Goal: Task Accomplishment & Management: Use online tool/utility

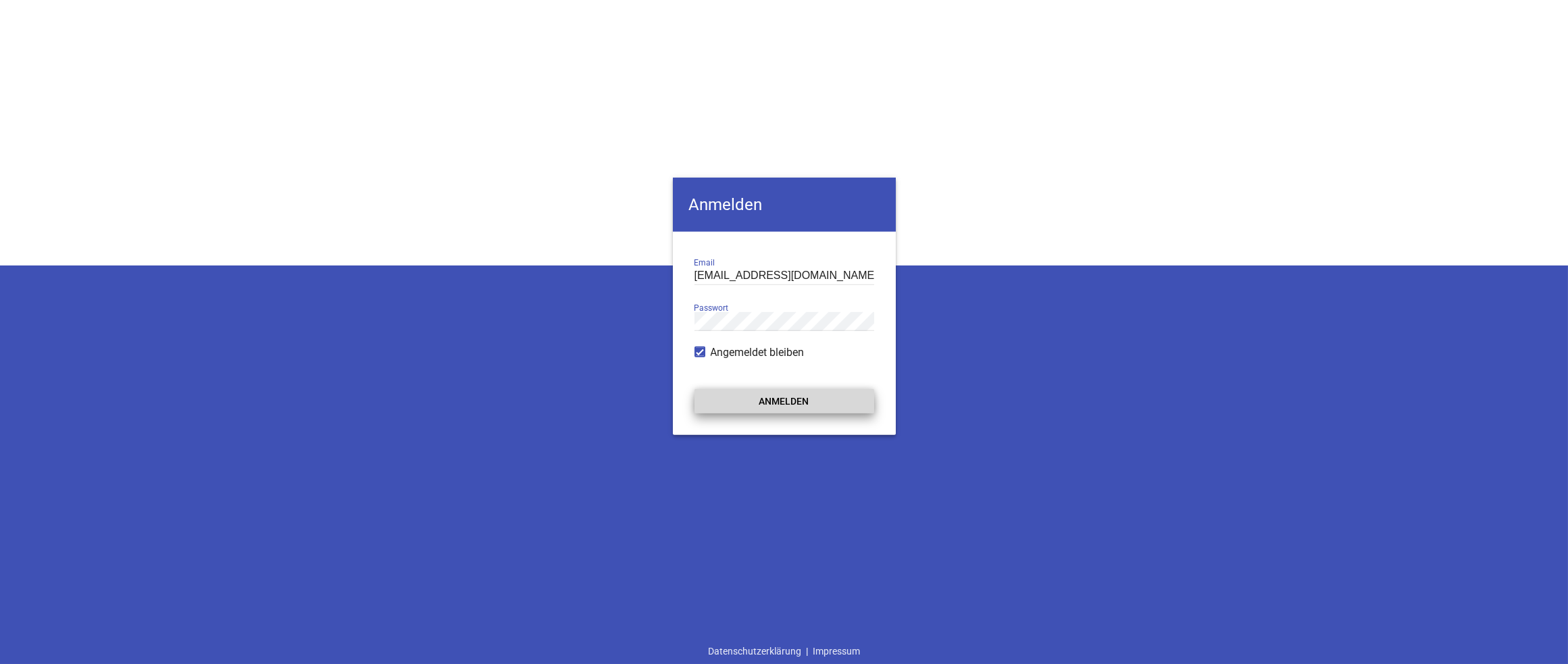
click at [780, 395] on button "Anmelden" at bounding box center [784, 402] width 180 height 24
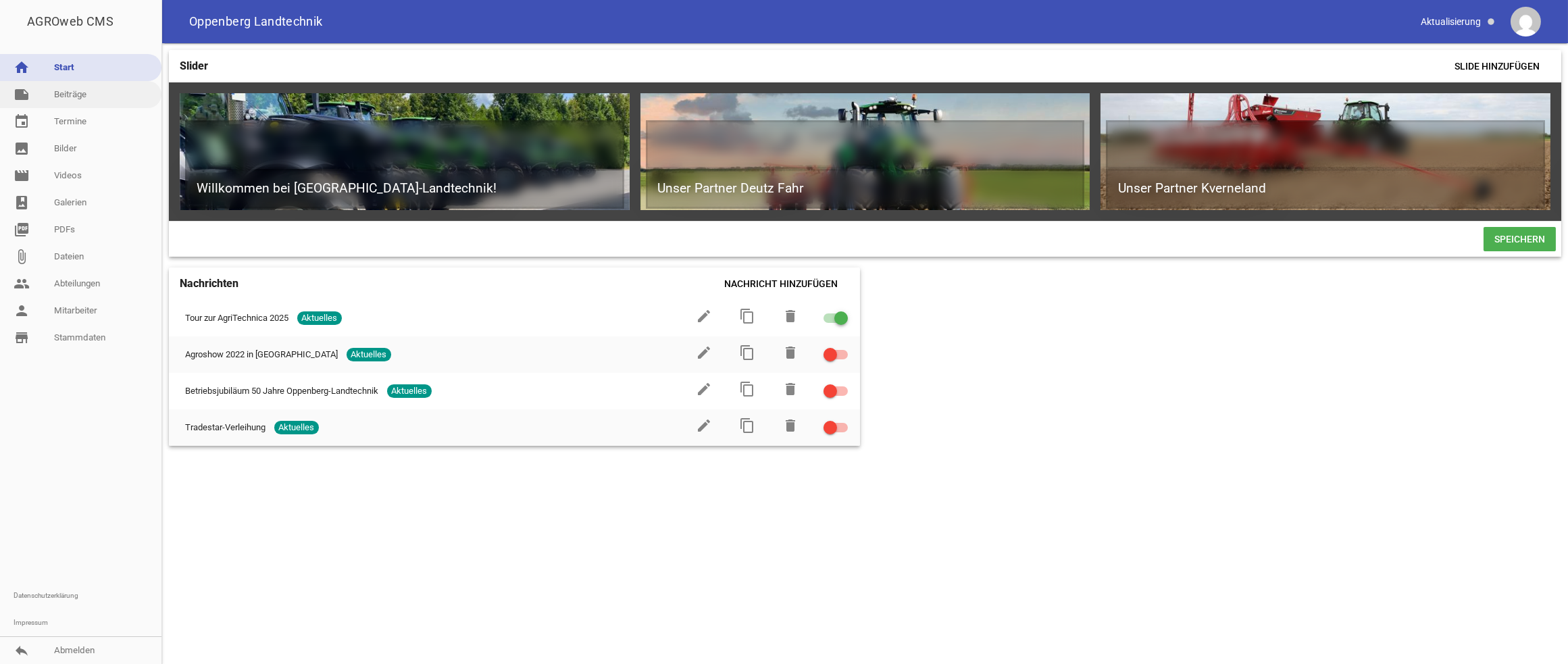
click at [63, 92] on link "note Beiträge" at bounding box center [81, 94] width 162 height 27
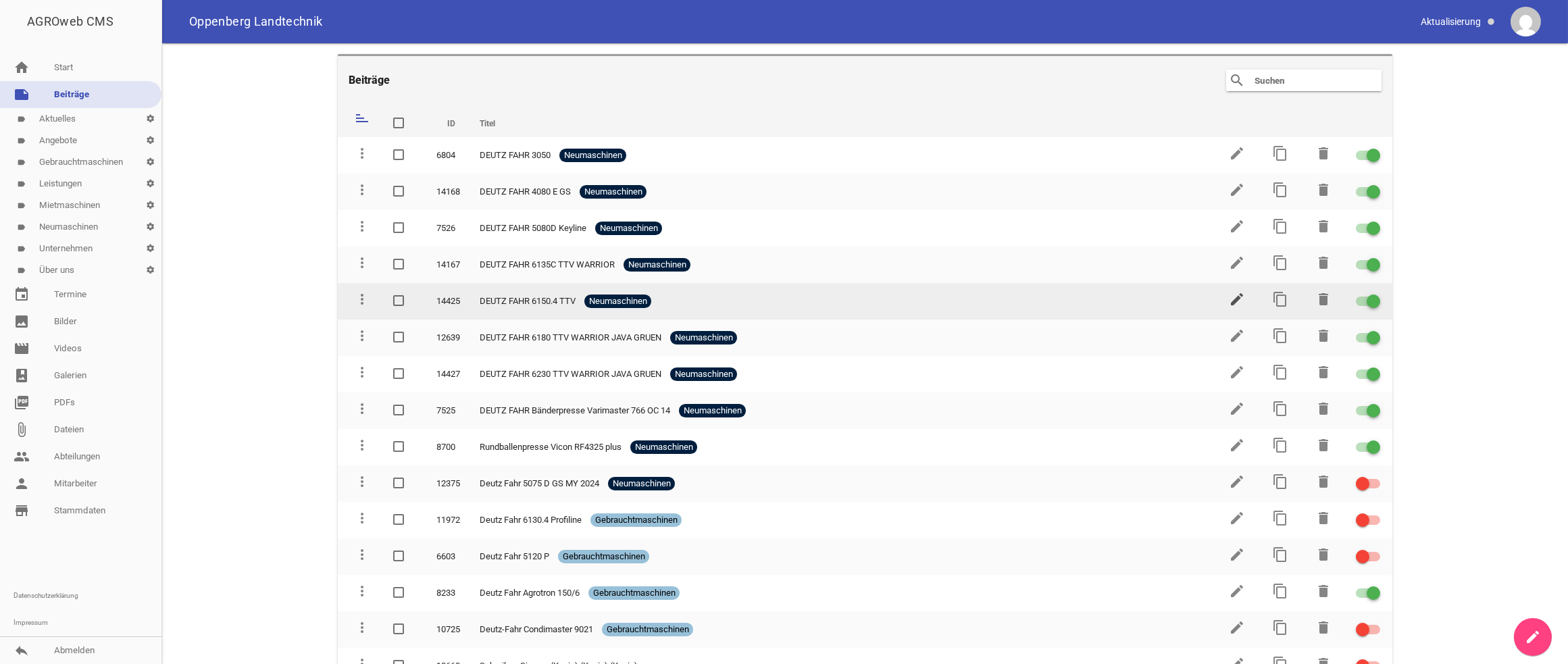
click at [1229, 299] on icon "edit" at bounding box center [1237, 299] width 17 height 17
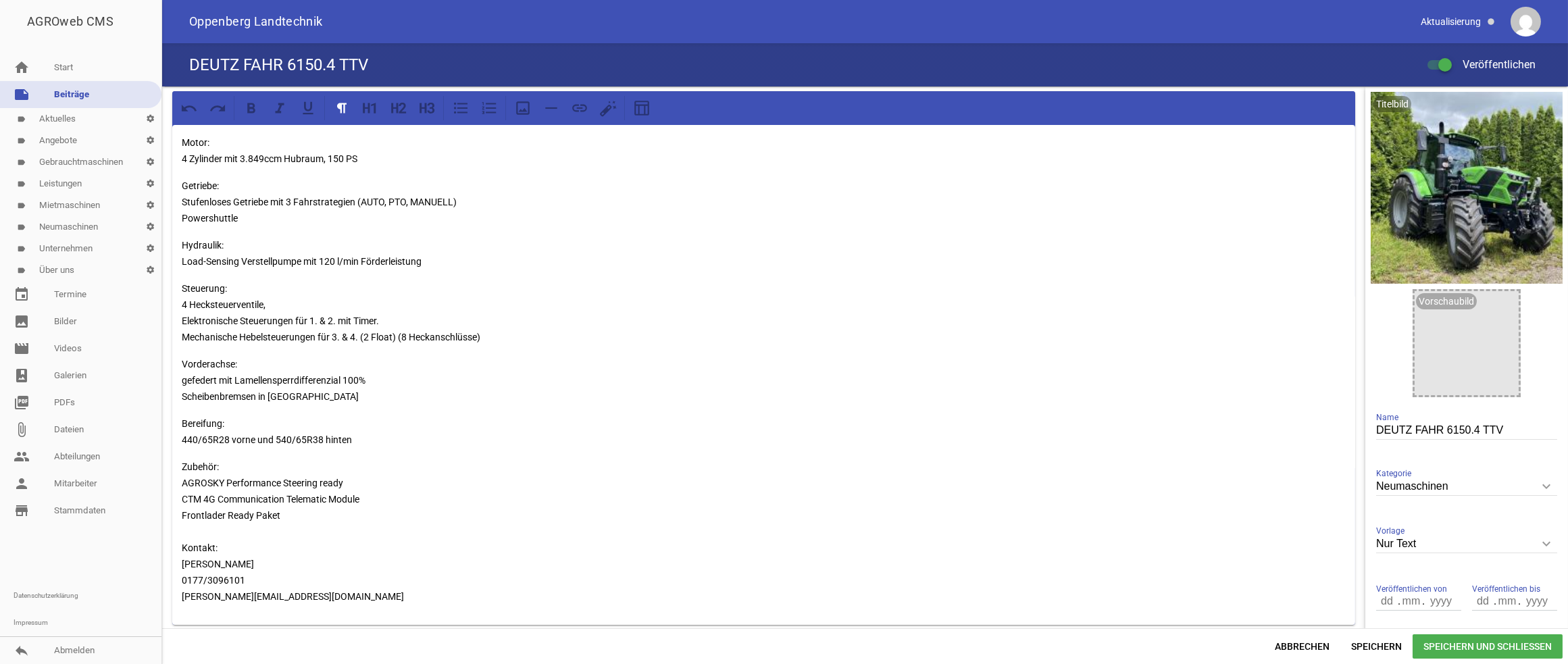
click at [77, 90] on link "note Beiträge" at bounding box center [81, 94] width 162 height 27
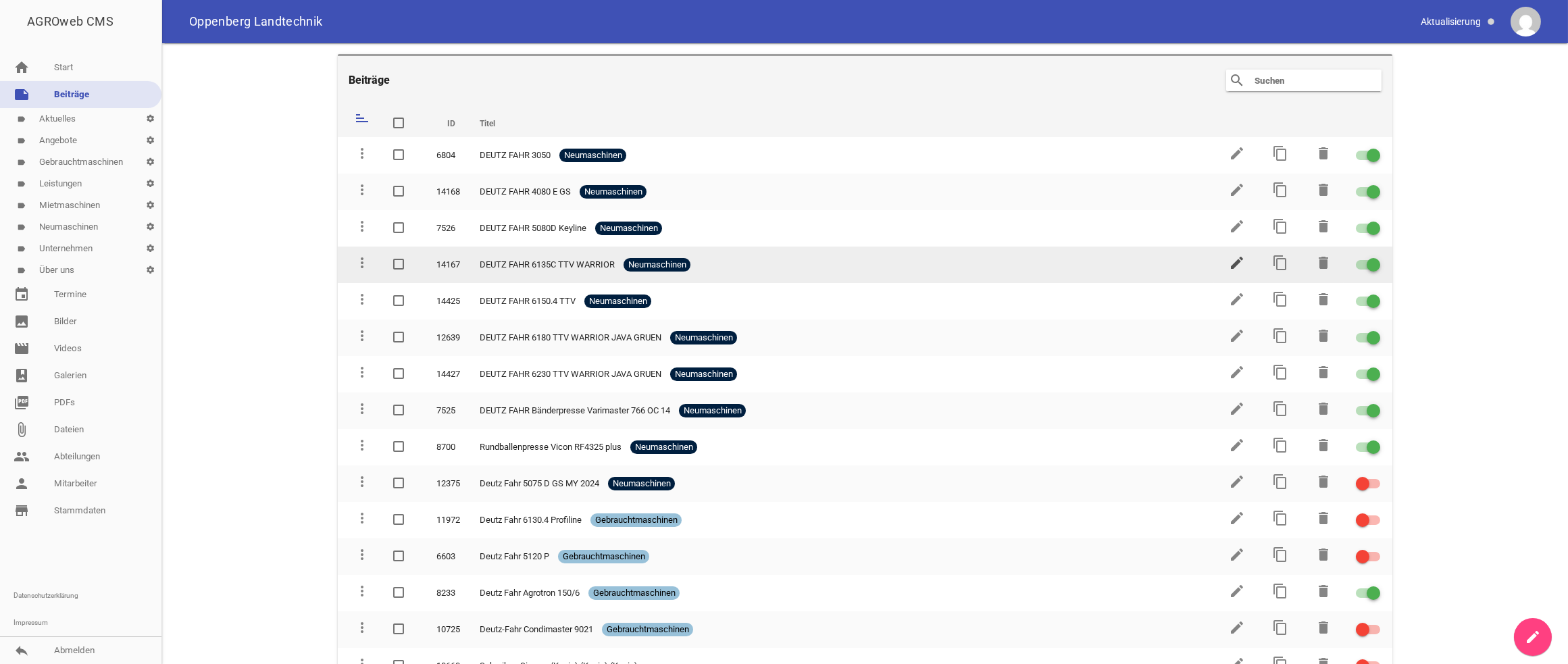
click at [1229, 266] on icon "edit" at bounding box center [1237, 262] width 17 height 17
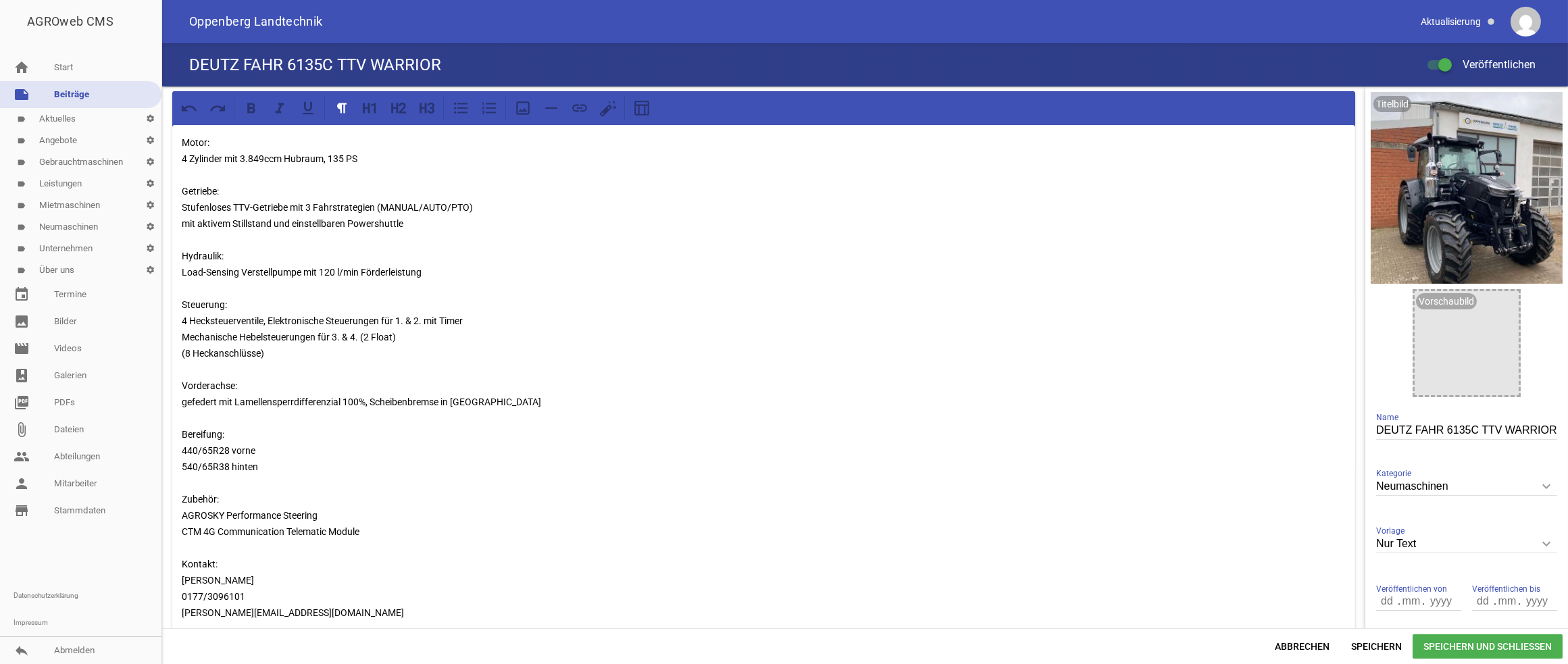
click at [250, 205] on p "Motor: 4 Zylinder mit 3.849ccm Hubraum, 135 PS Getriebe: Stufenloses TTV-Getrie…" at bounding box center [764, 377] width 1164 height 486
click at [1461, 644] on span "Speichern und Schließen" at bounding box center [1488, 647] width 150 height 24
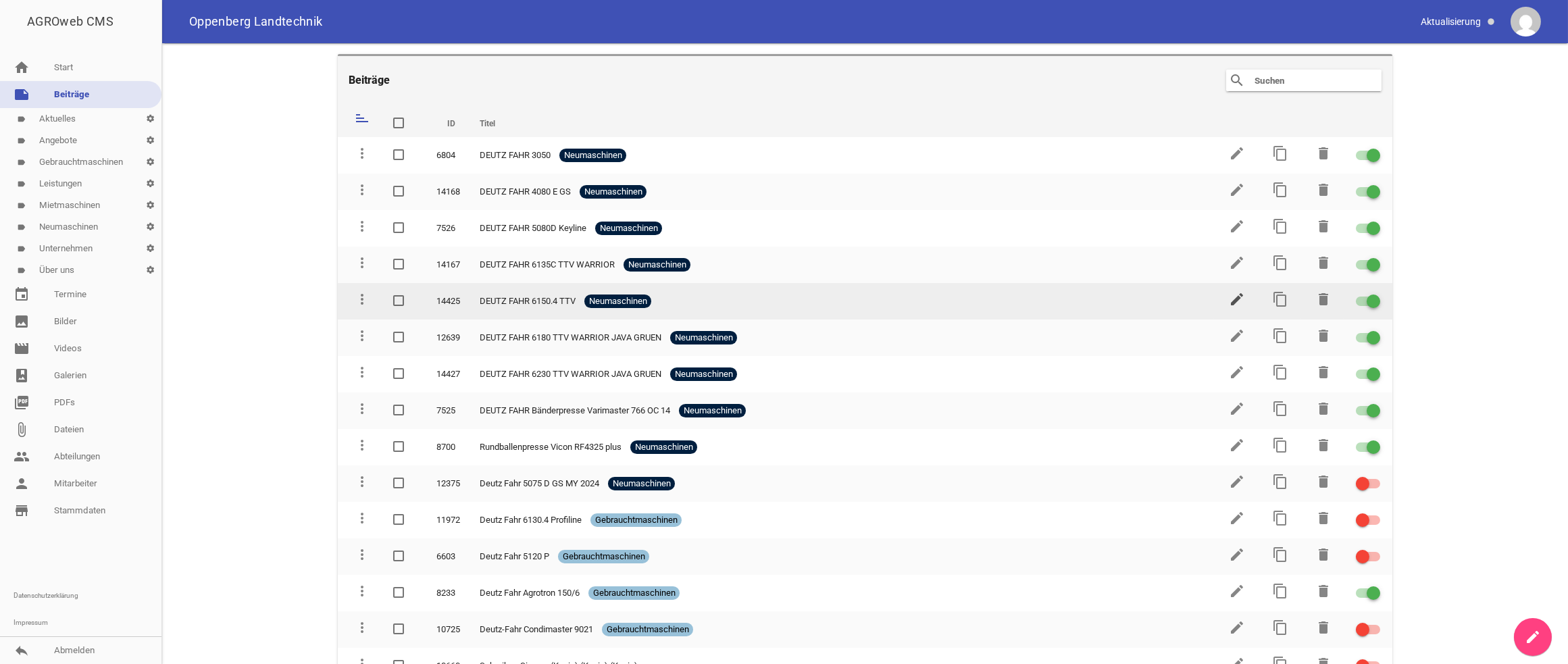
click at [1229, 298] on icon "edit" at bounding box center [1237, 299] width 17 height 17
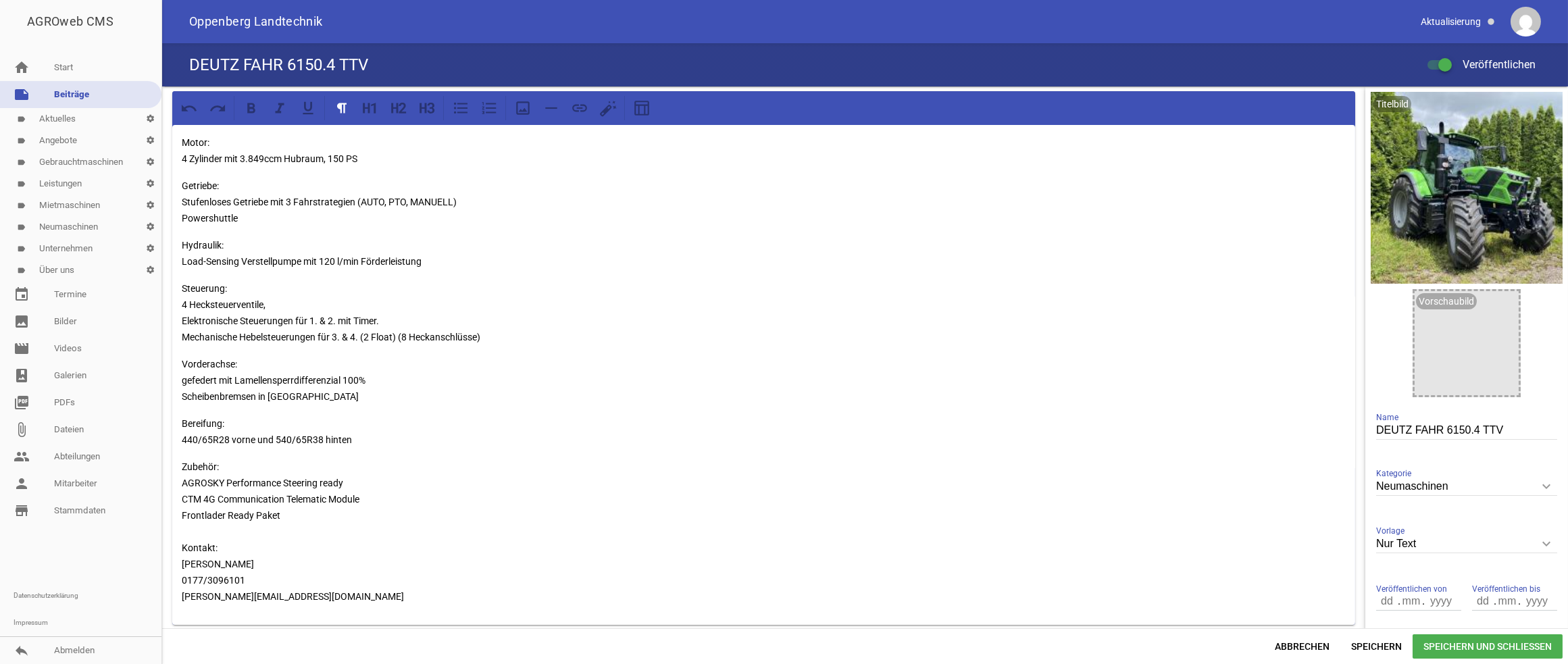
click at [73, 94] on link "note Beiträge" at bounding box center [81, 94] width 162 height 27
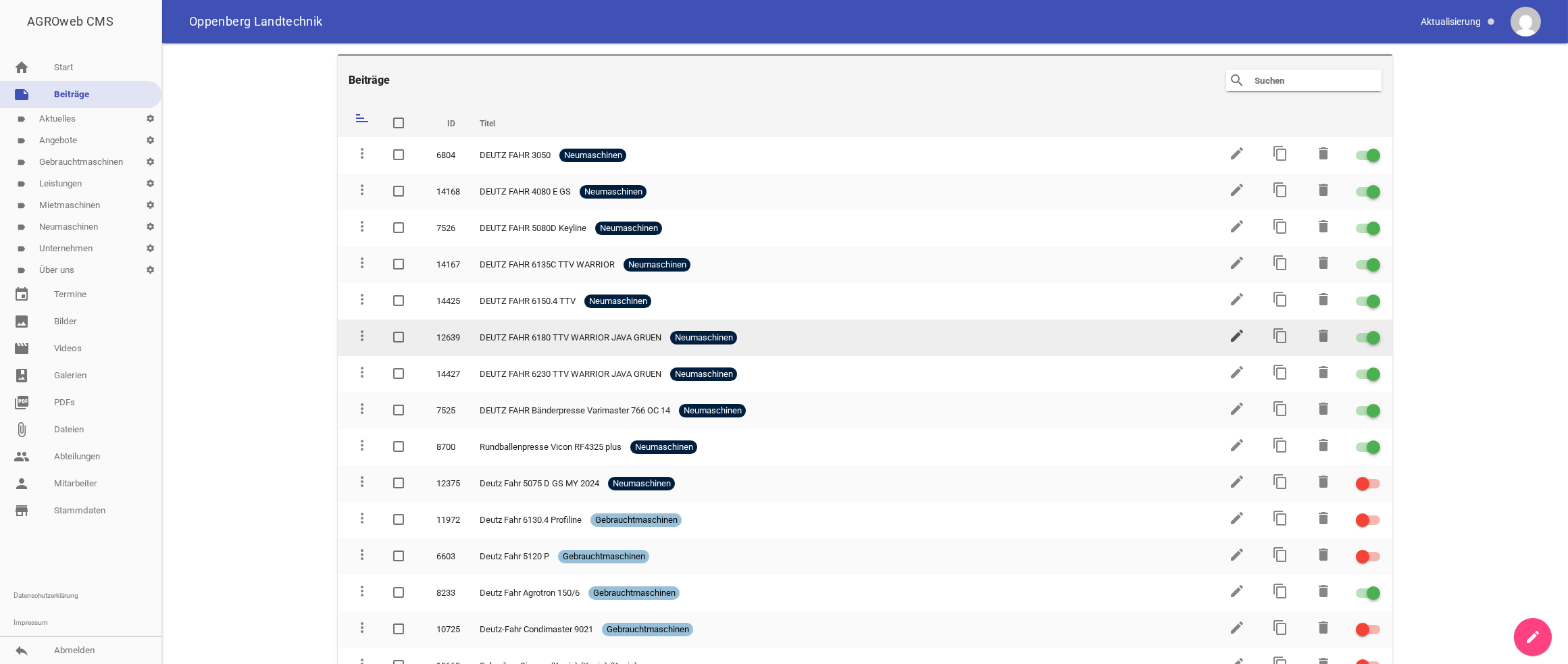
click at [1229, 337] on icon "edit" at bounding box center [1237, 335] width 17 height 17
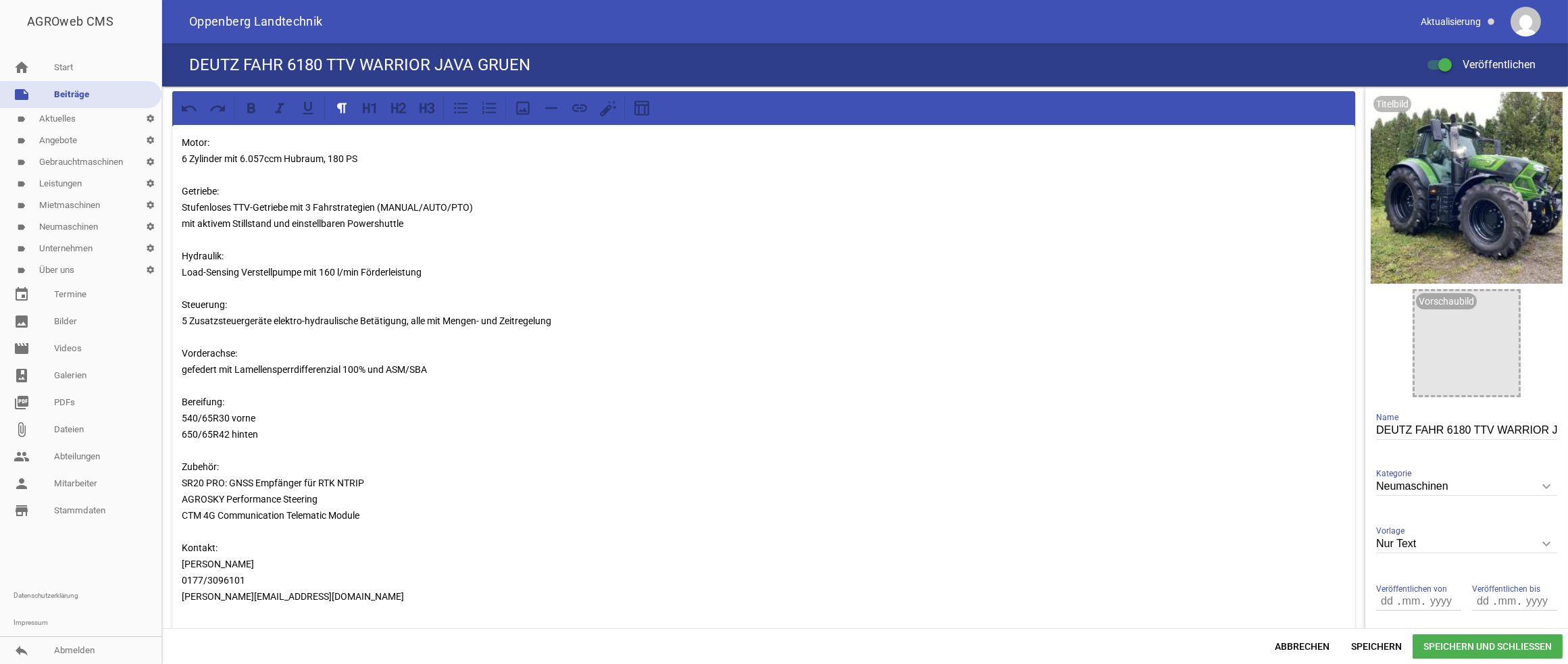
click at [253, 204] on p "Motor: 6 Zylinder mit 6.057ccm Hubraum, 180 PS Getriebe: Stufenloses TTV-Getrie…" at bounding box center [764, 369] width 1164 height 470
drag, startPoint x: 407, startPoint y: 228, endPoint x: 172, endPoint y: 209, distance: 235.8
click at [172, 209] on div "Motor: 6 Zylinder mit 6.057ccm Hubraum, 180 PS Getriebe: Stufenloses Getriebe m…" at bounding box center [764, 413] width 1183 height 575
copy p "Stufenloses Getriebe mit 3 Fahrstrategien (MANUAL/AUTO/PTO) mit aktivem Stillst…"
click at [1477, 643] on span "Speichern und Schließen" at bounding box center [1488, 647] width 150 height 24
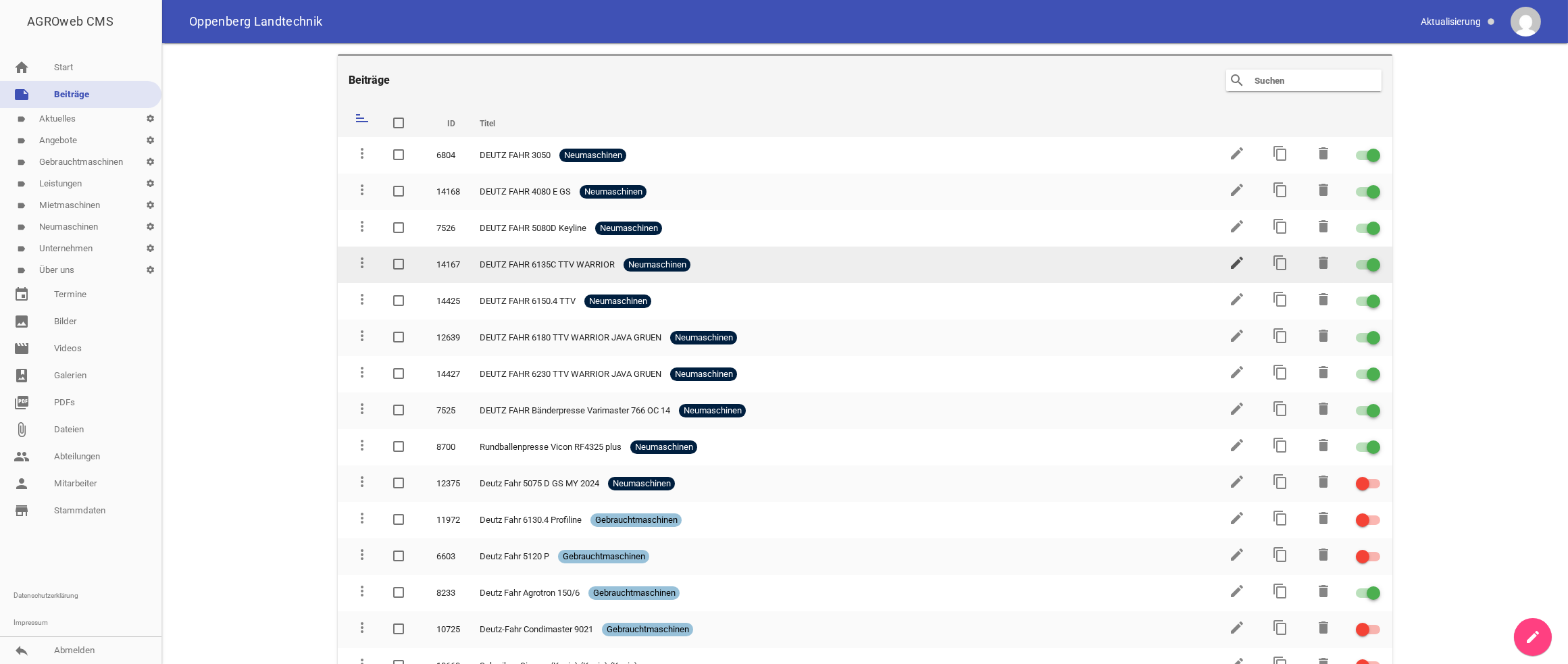
click at [1229, 261] on icon "edit" at bounding box center [1237, 262] width 17 height 17
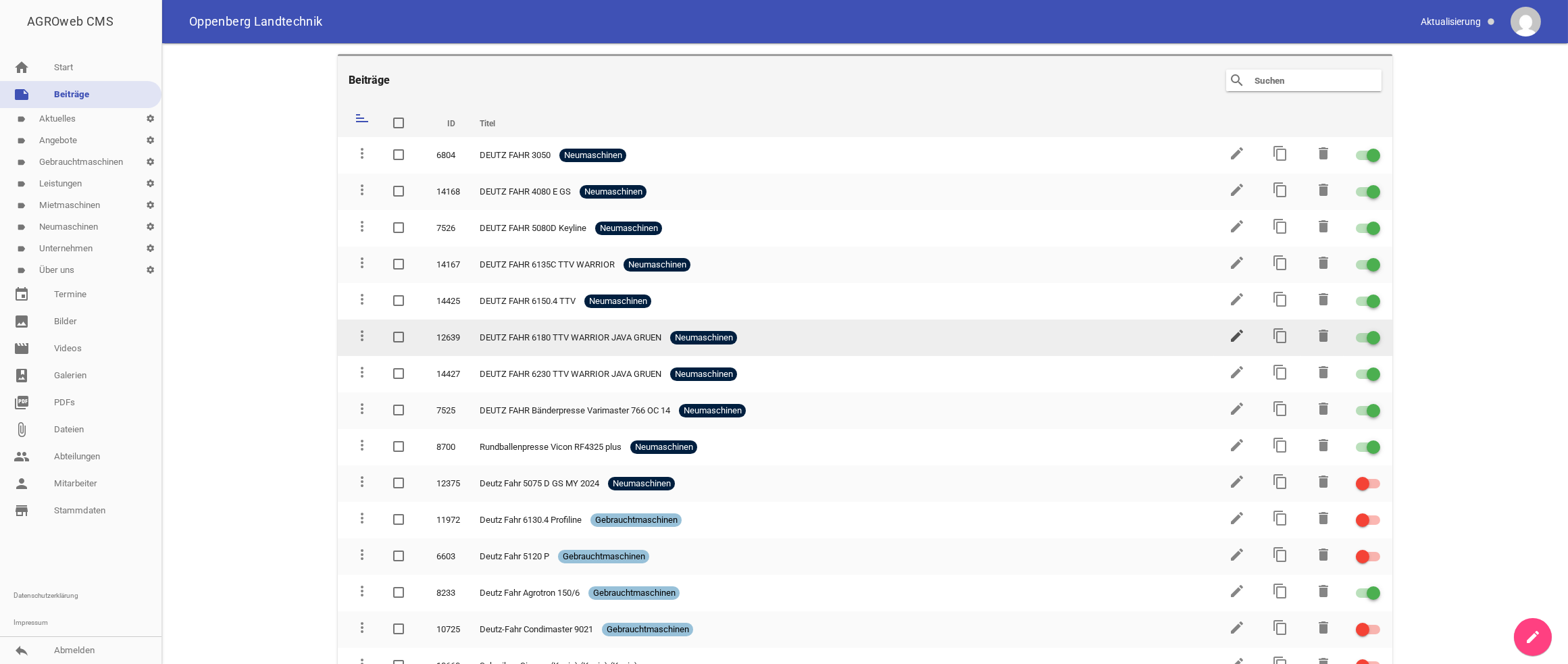
click at [1229, 331] on icon "edit" at bounding box center [1237, 335] width 17 height 17
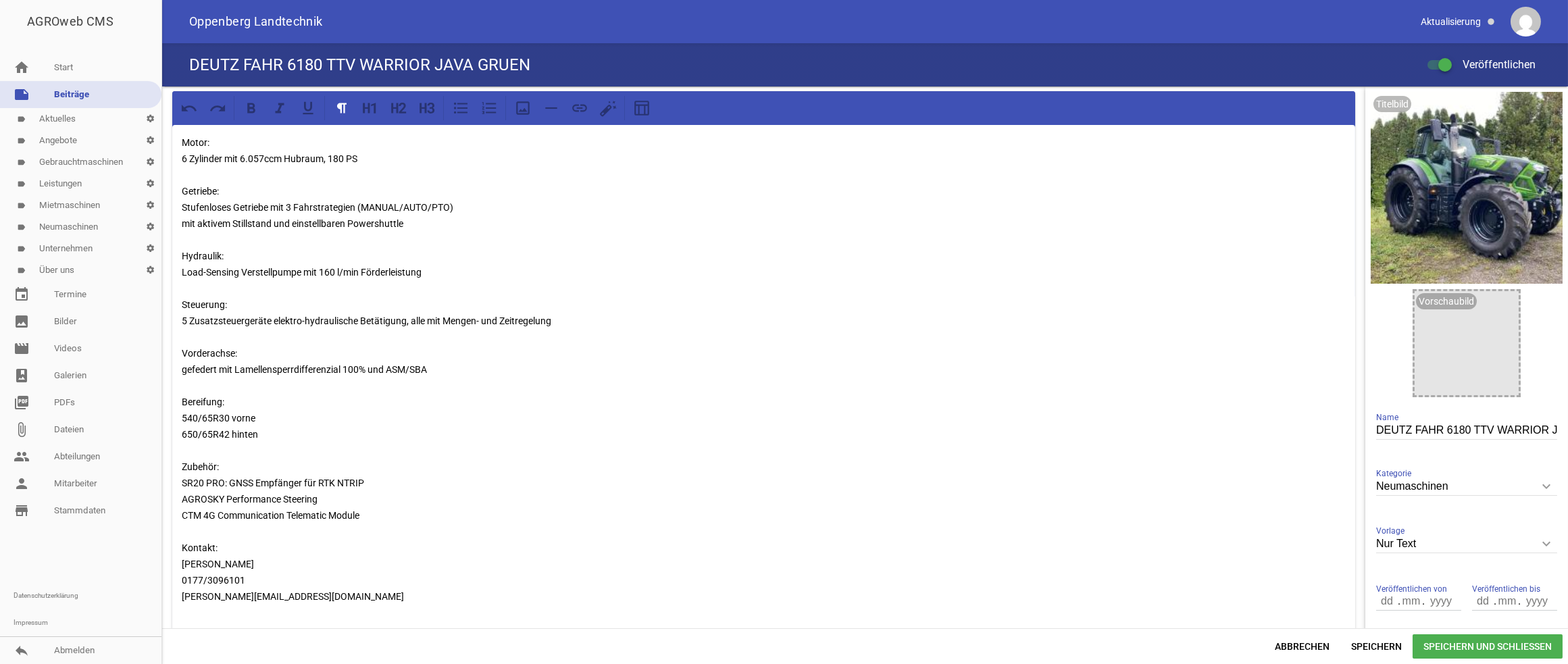
click at [68, 92] on link "note Beiträge" at bounding box center [81, 94] width 162 height 27
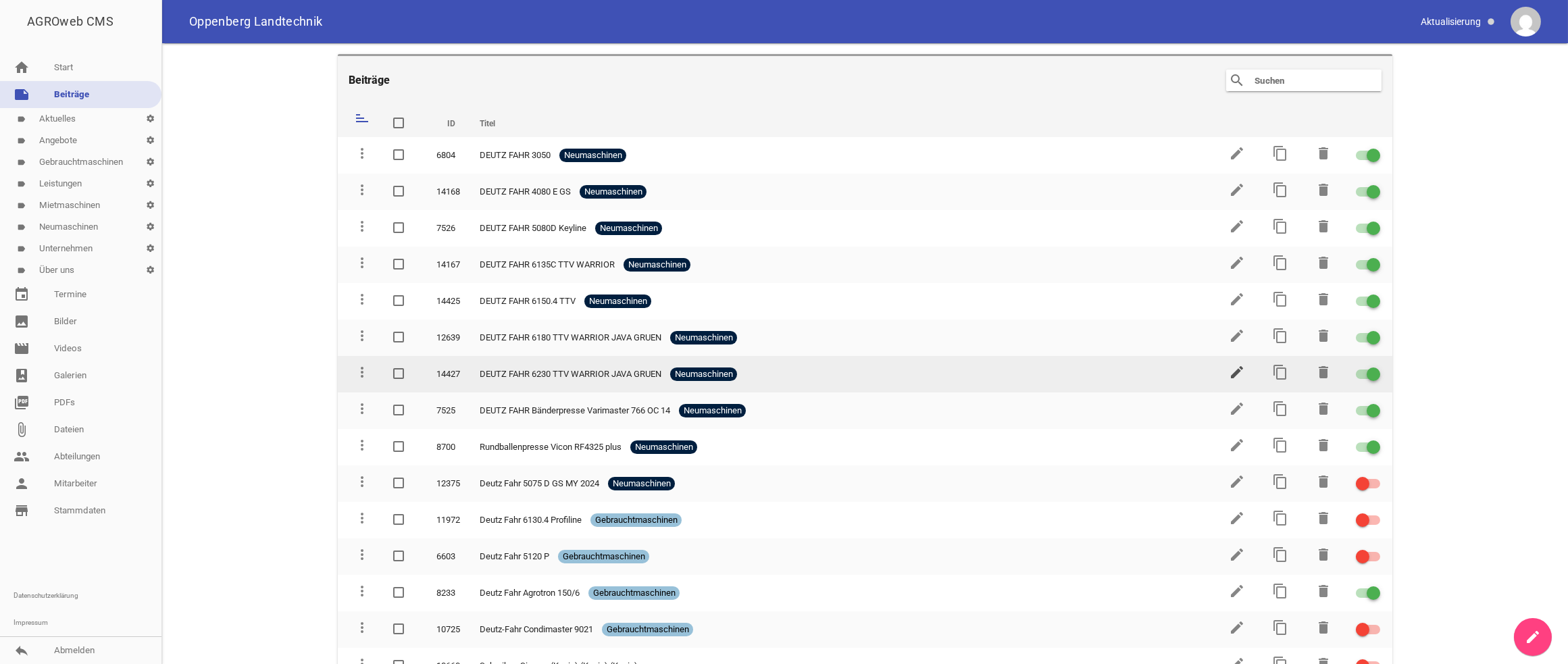
click at [1231, 369] on icon "edit" at bounding box center [1237, 372] width 17 height 17
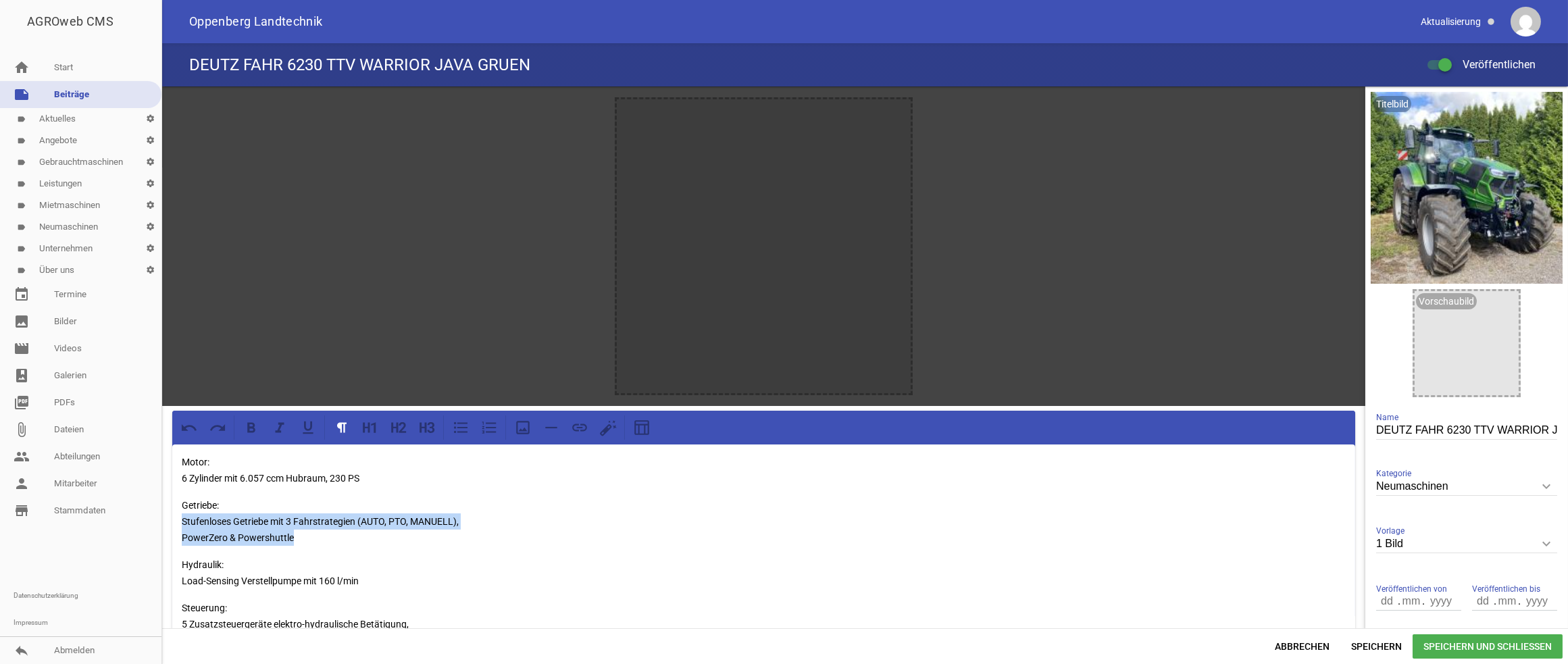
drag, startPoint x: 293, startPoint y: 538, endPoint x: 177, endPoint y: 517, distance: 117.9
click at [1485, 653] on span "Speichern und Schließen" at bounding box center [1488, 647] width 150 height 24
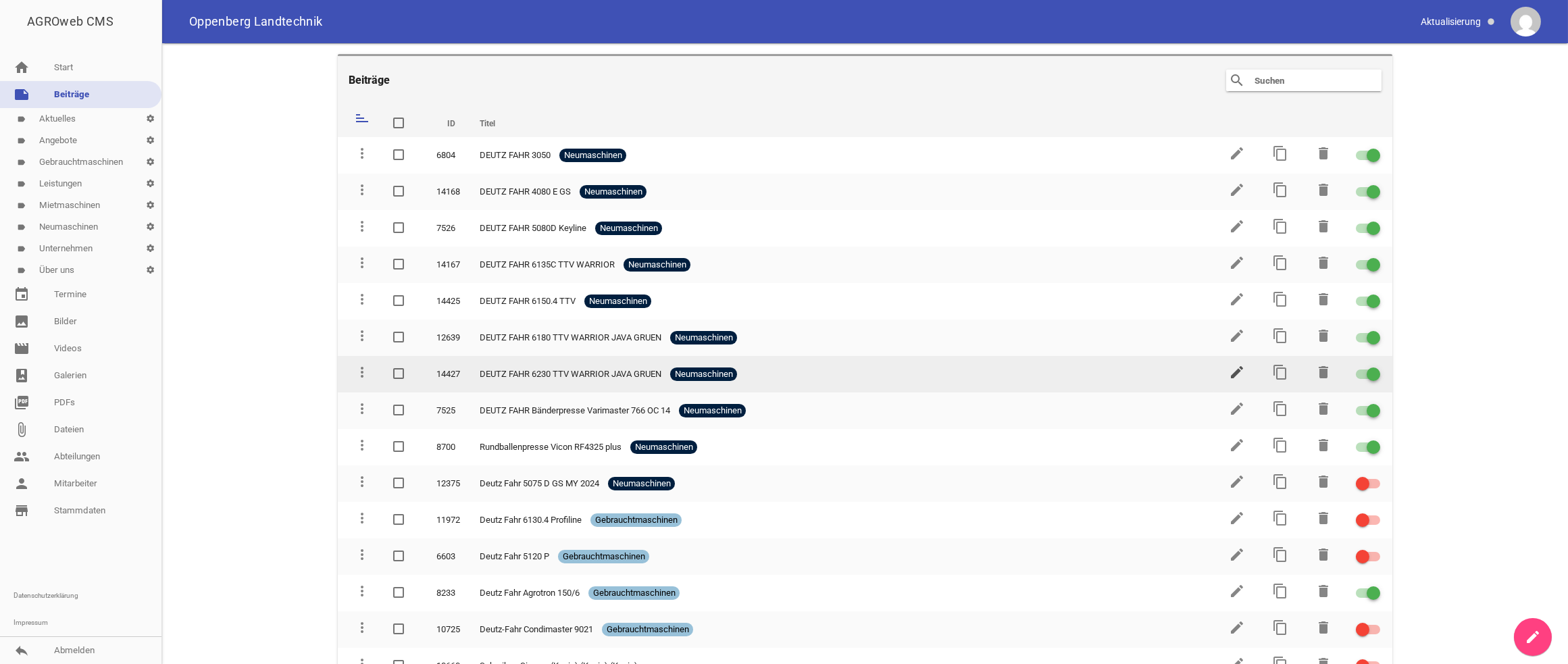
click at [1229, 372] on icon "edit" at bounding box center [1237, 372] width 17 height 17
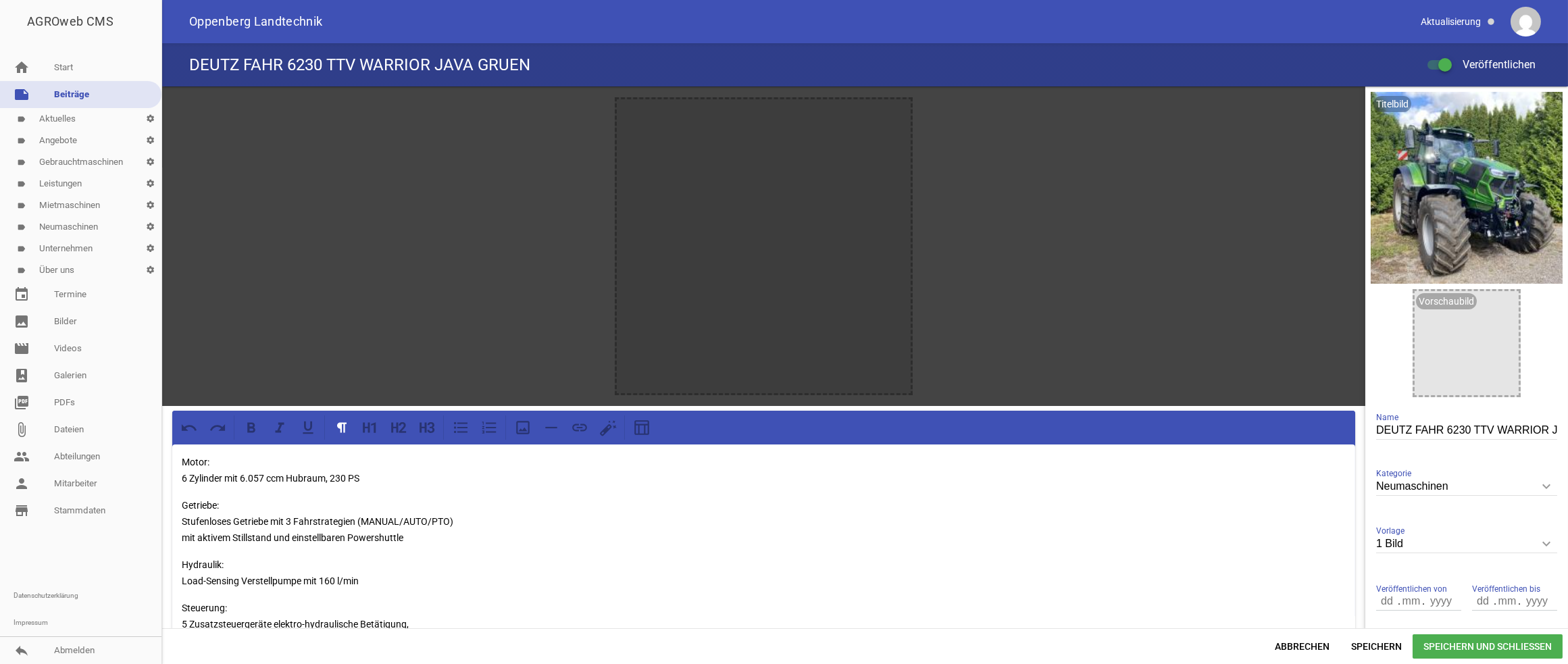
click at [77, 90] on link "note Beiträge" at bounding box center [81, 94] width 162 height 27
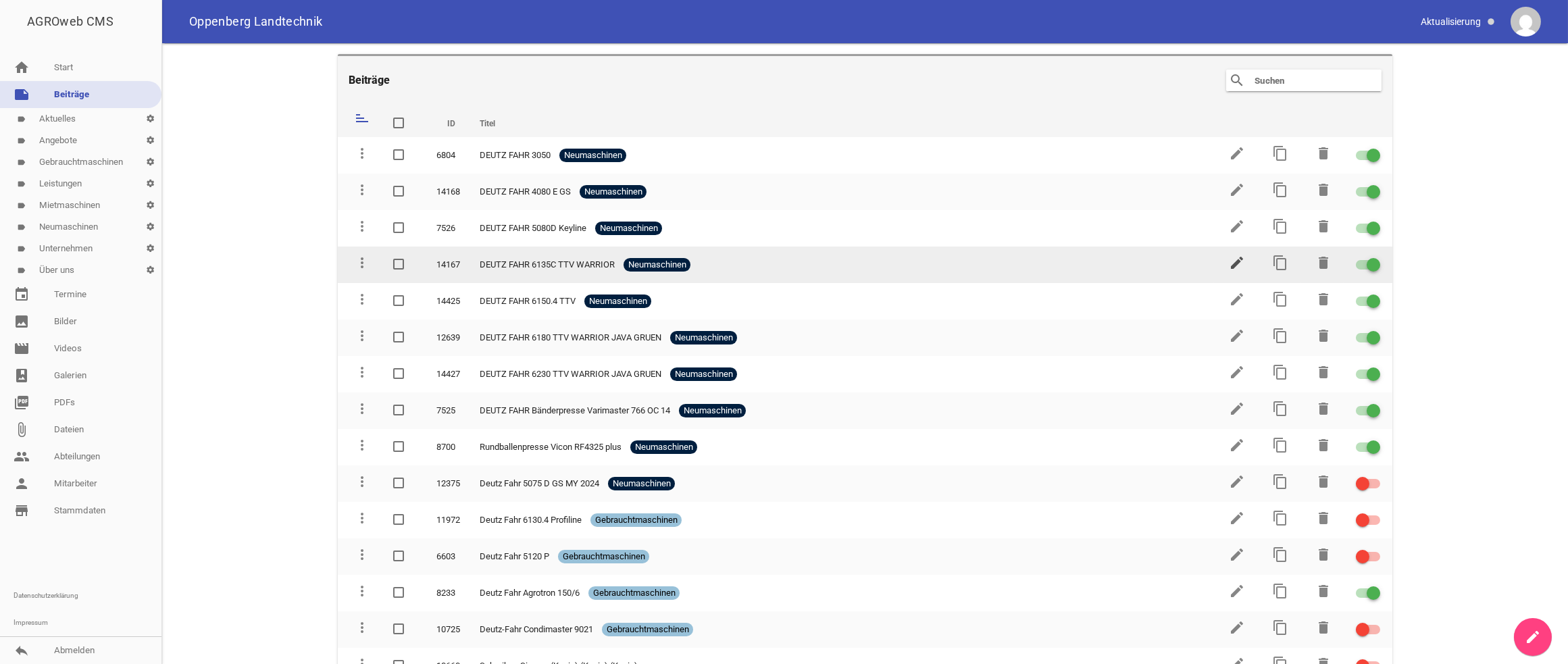
click at [1230, 259] on icon "edit" at bounding box center [1237, 262] width 17 height 17
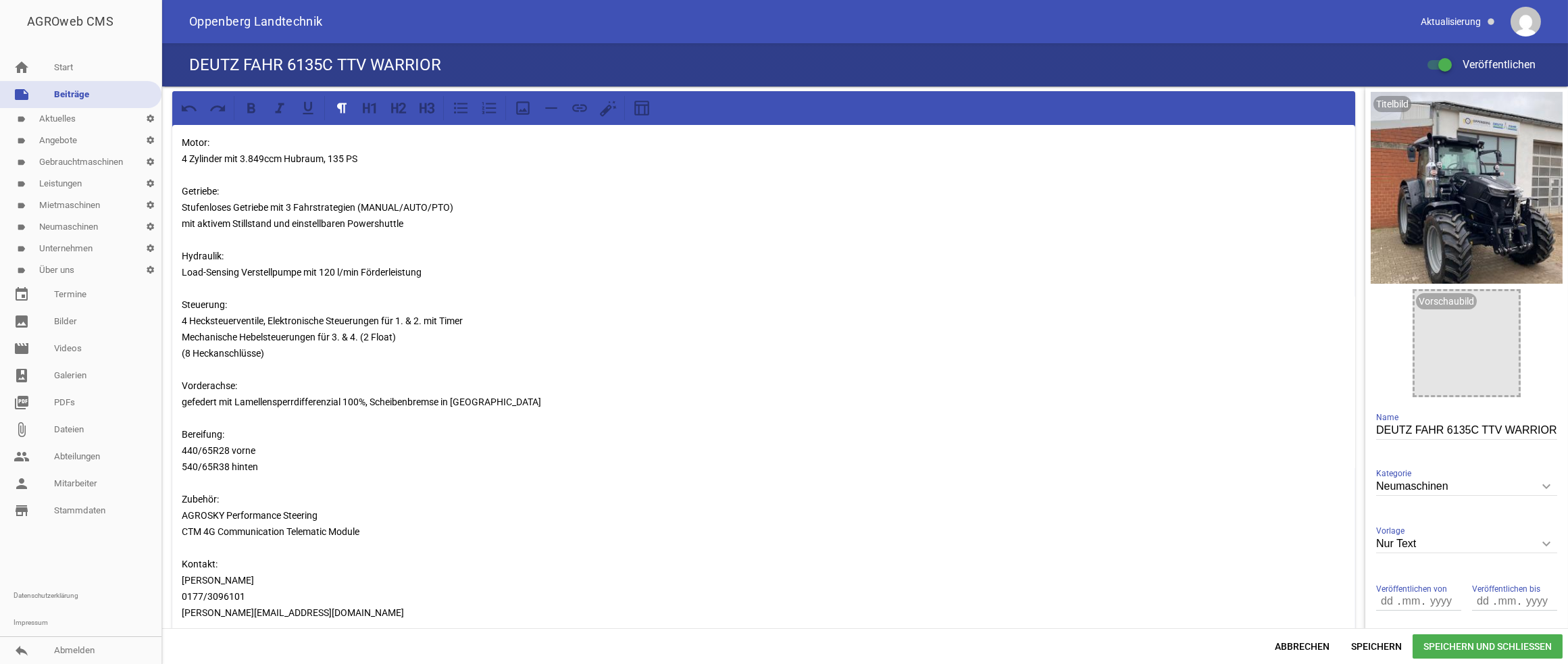
click at [77, 93] on link "note Beiträge" at bounding box center [81, 94] width 162 height 27
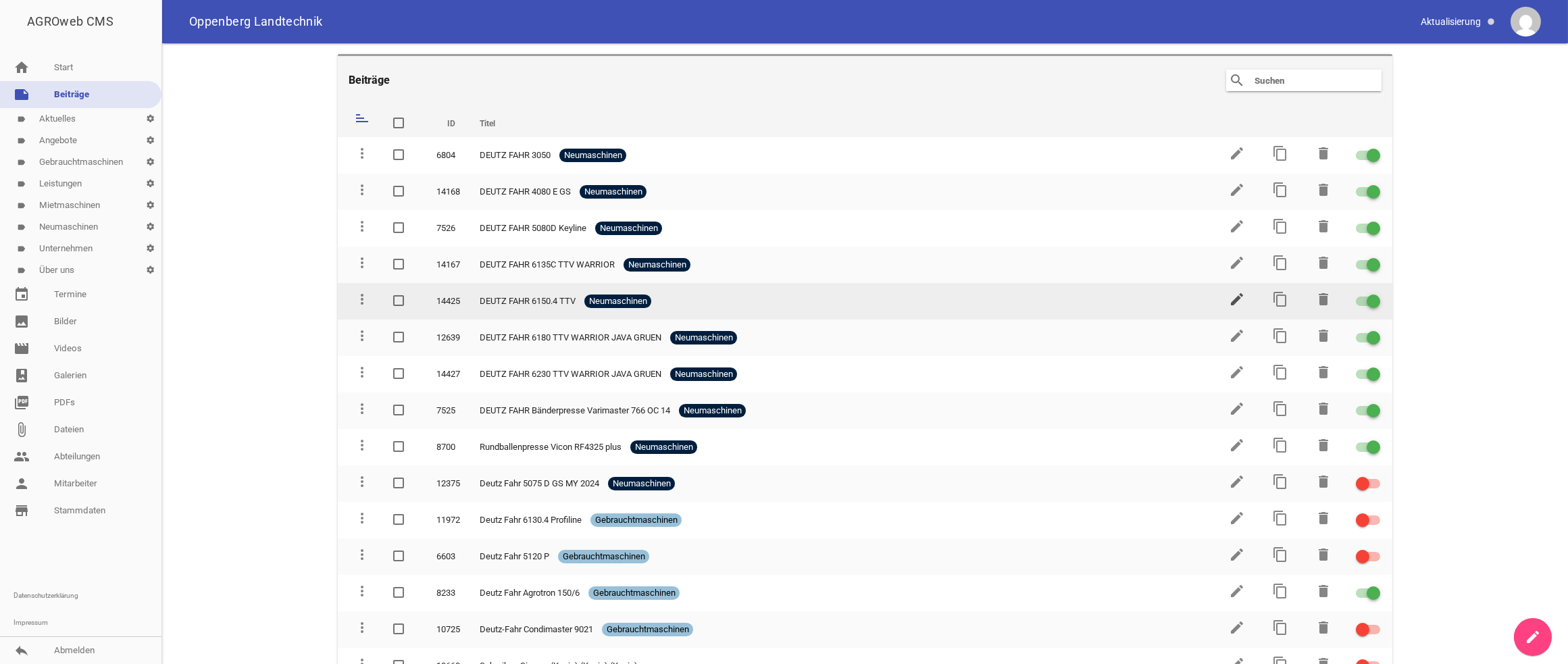
click at [1229, 299] on icon "edit" at bounding box center [1237, 299] width 17 height 17
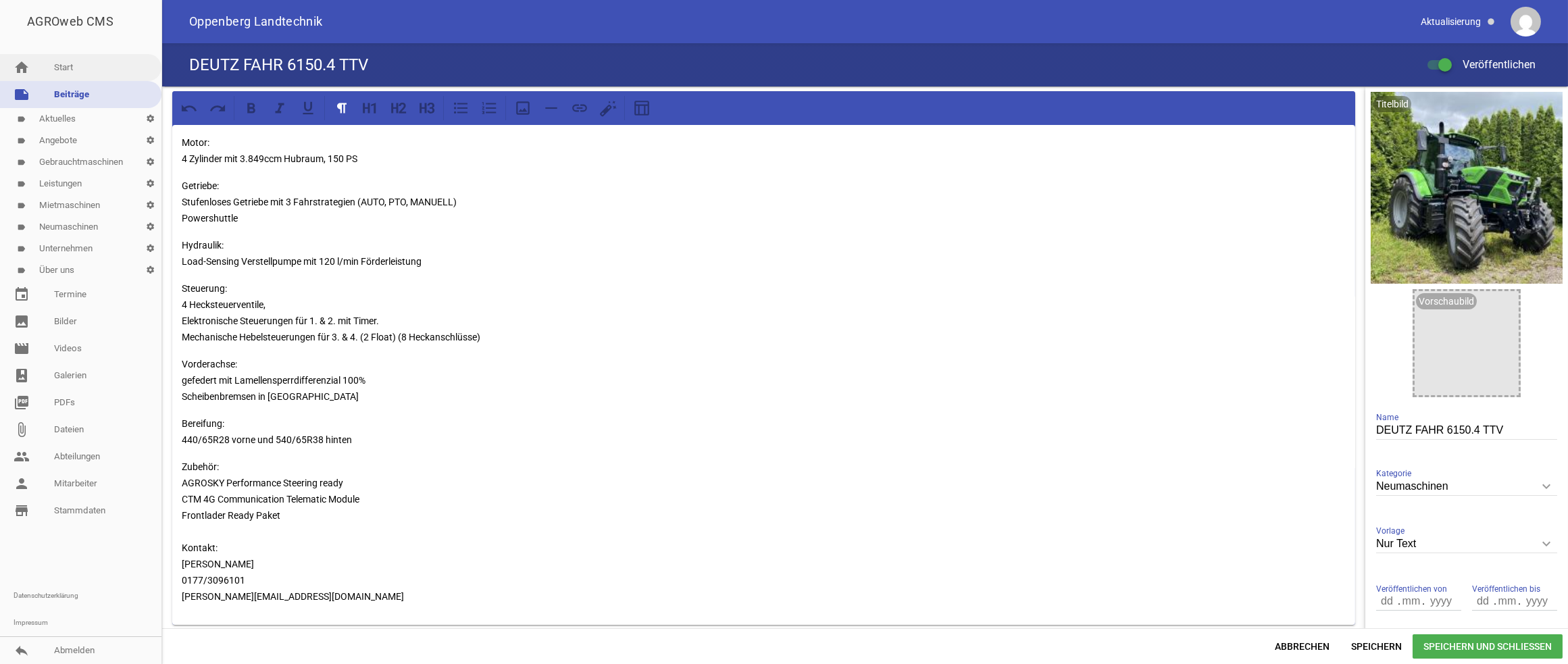
click at [68, 74] on link "home Start" at bounding box center [81, 67] width 162 height 27
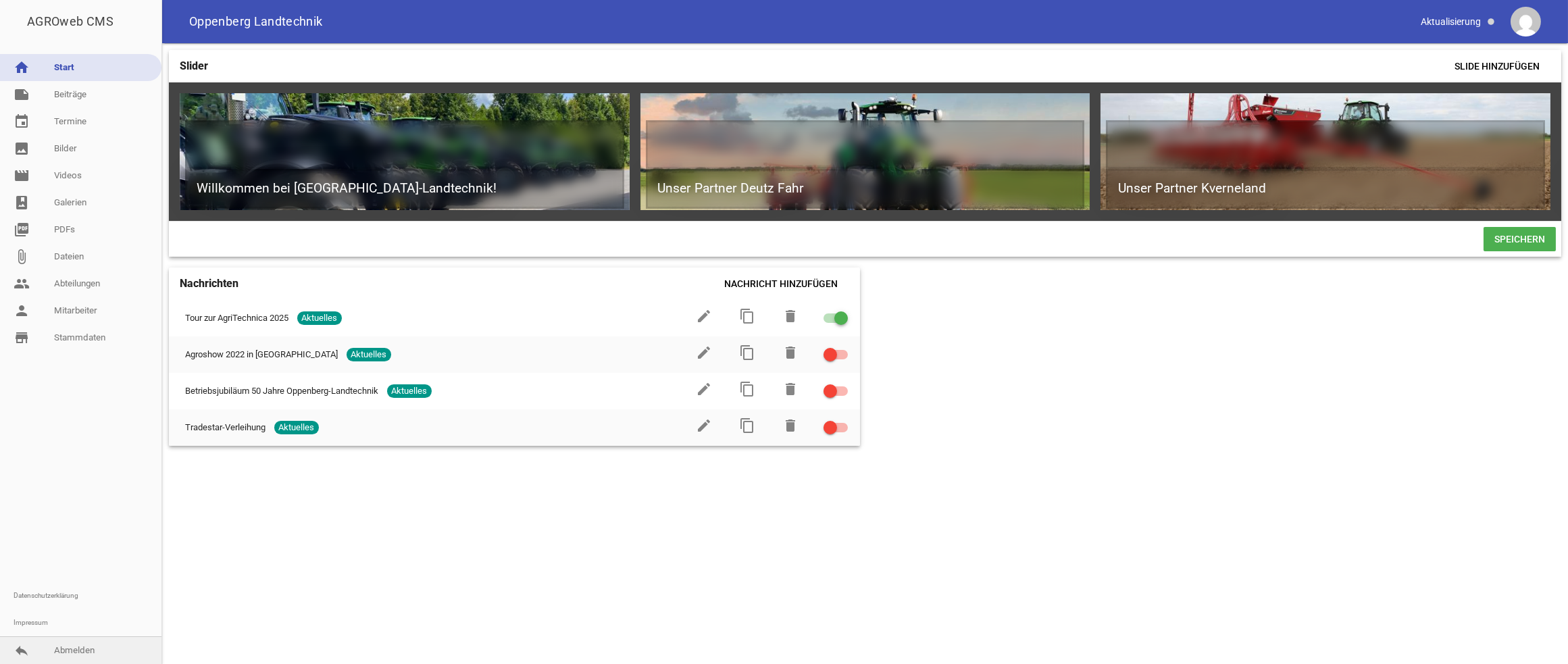
click at [64, 647] on link "reply Abmelden" at bounding box center [81, 650] width 162 height 27
